Goal: Find specific page/section: Find specific page/section

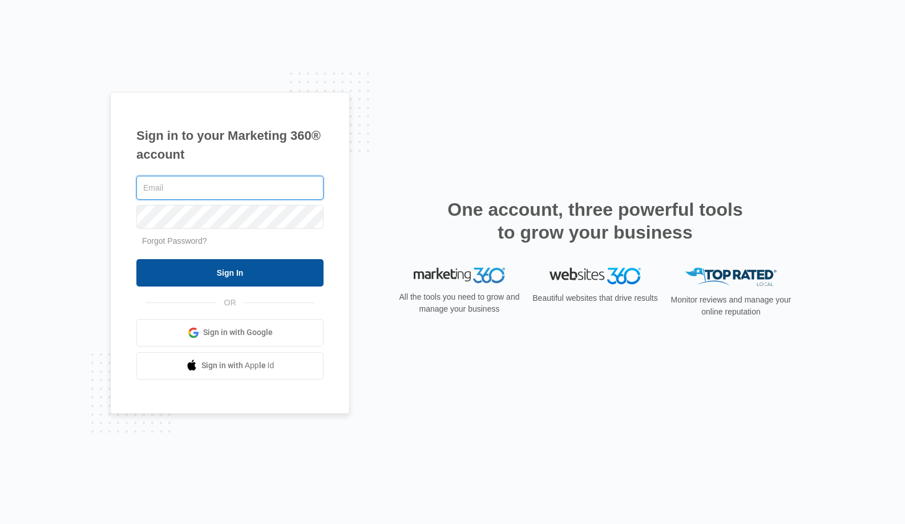
type input "[PERSON_NAME][EMAIL_ADDRESS][PERSON_NAME][DOMAIN_NAME]"
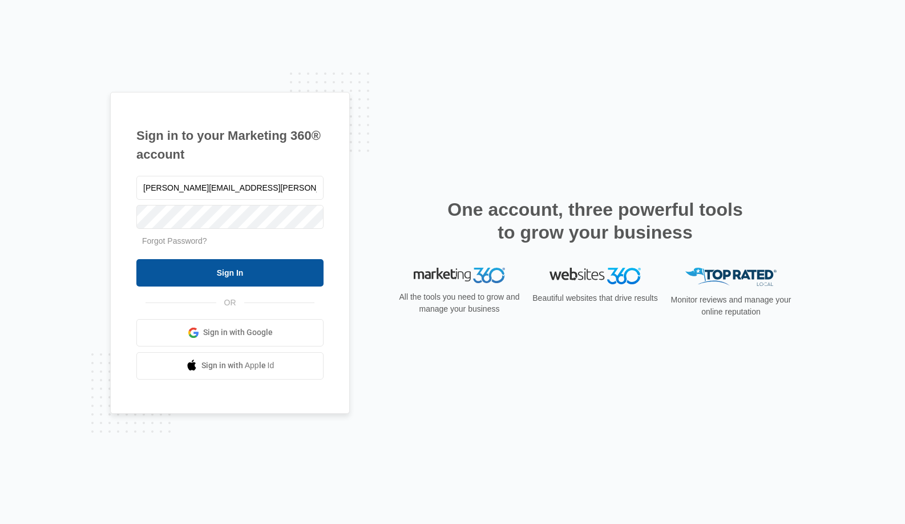
click at [241, 273] on input "Sign In" at bounding box center [229, 272] width 187 height 27
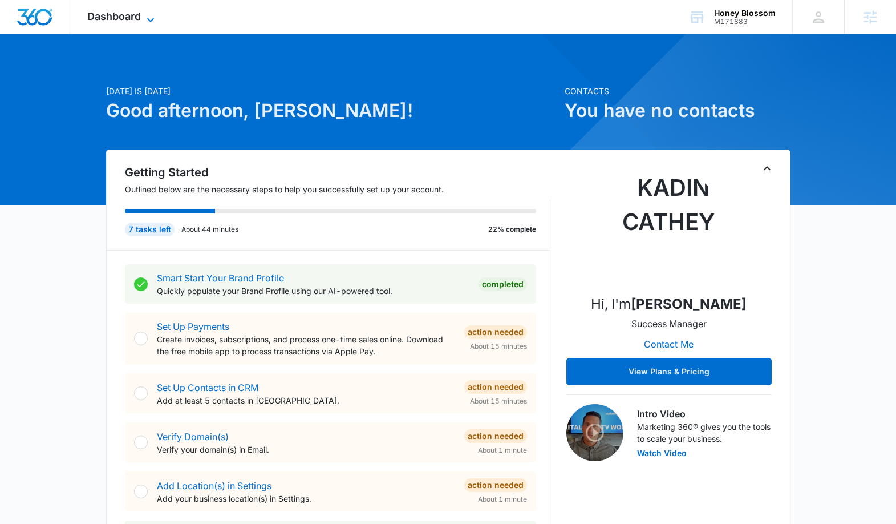
click at [125, 15] on span "Dashboard" at bounding box center [114, 16] width 54 height 12
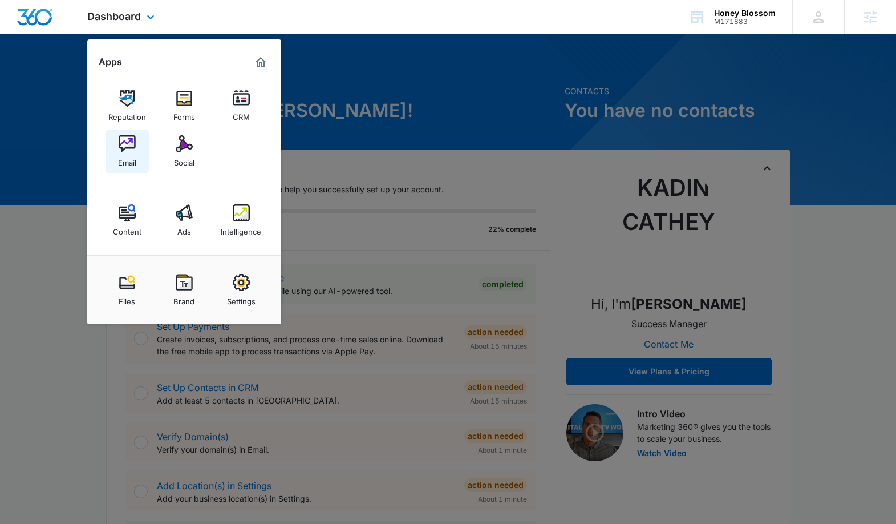
click at [134, 146] on img at bounding box center [127, 143] width 17 height 17
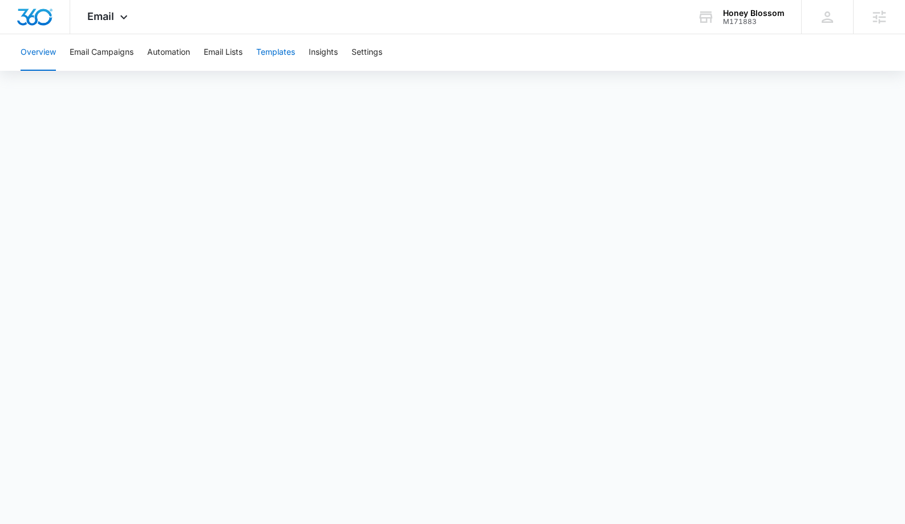
click at [276, 55] on button "Templates" at bounding box center [275, 52] width 39 height 37
